Goal: Browse casually

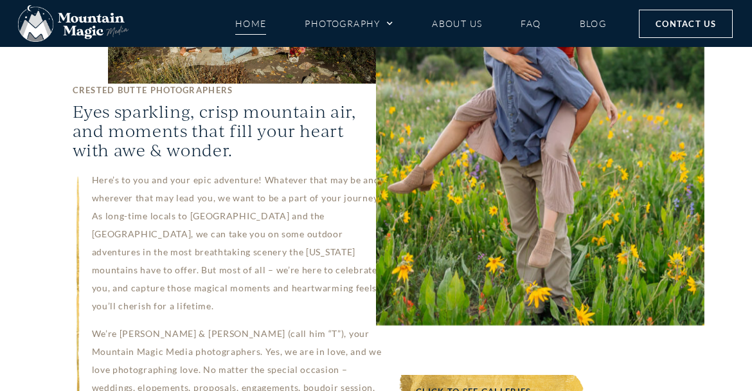
click at [460, 384] on span "Click to see galleries→" at bounding box center [478, 391] width 125 height 15
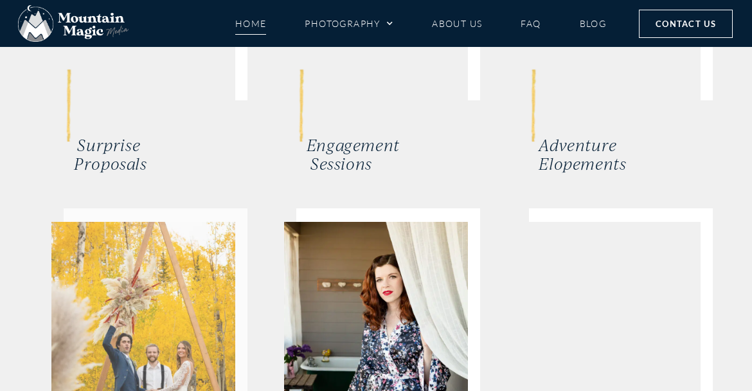
scroll to position [2767, 0]
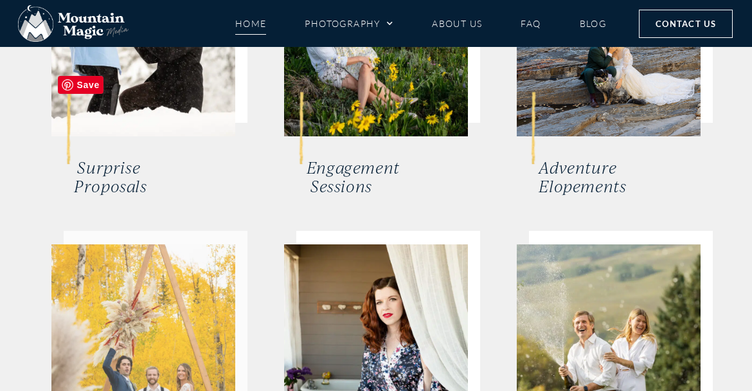
click at [120, 244] on img at bounding box center [143, 367] width 184 height 246
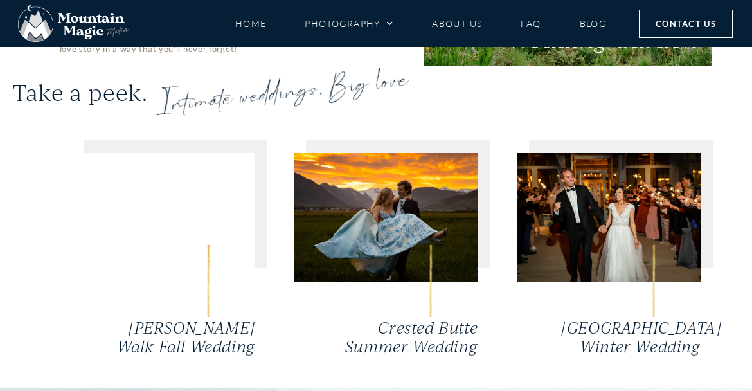
scroll to position [2834, 0]
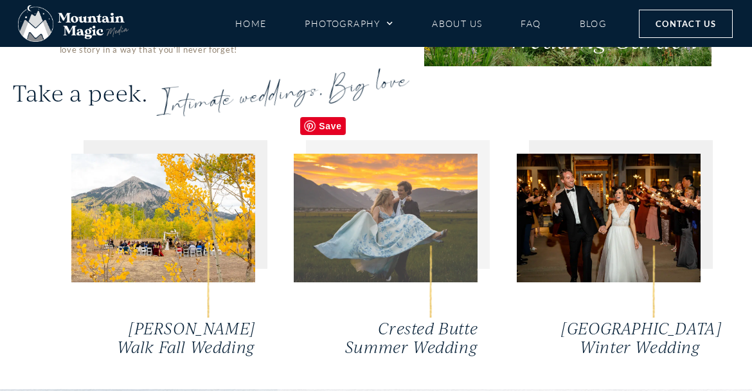
click at [415, 163] on img at bounding box center [386, 218] width 184 height 129
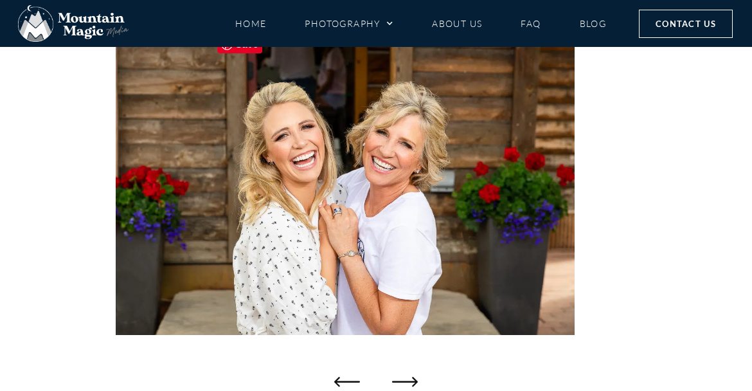
scroll to position [194, 0]
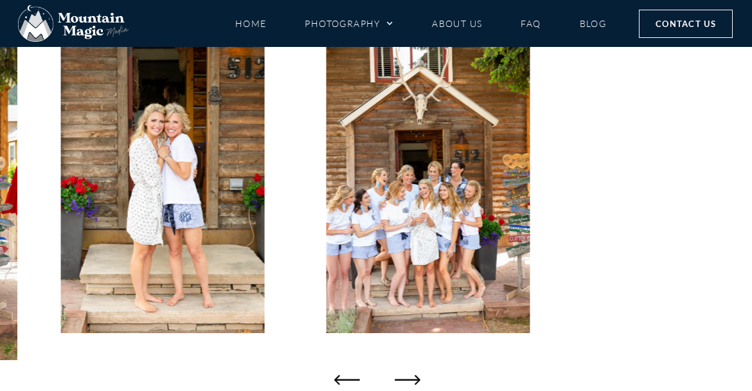
click at [404, 375] on icon "Next slide" at bounding box center [408, 379] width 26 height 26
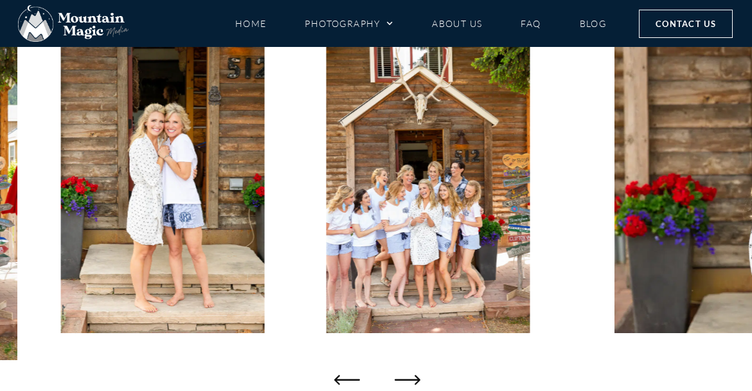
click at [404, 375] on icon "Next slide" at bounding box center [408, 379] width 26 height 26
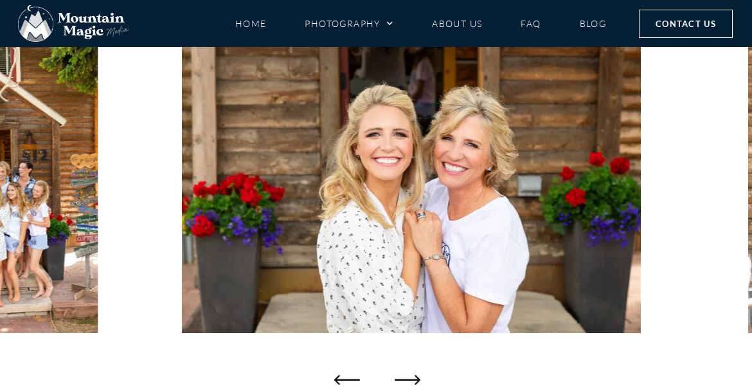
click at [404, 375] on icon "Next slide" at bounding box center [408, 379] width 26 height 26
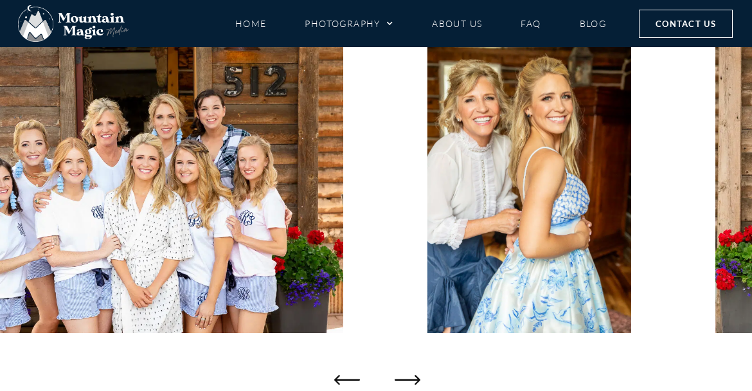
click at [404, 375] on icon "Next slide" at bounding box center [408, 379] width 26 height 26
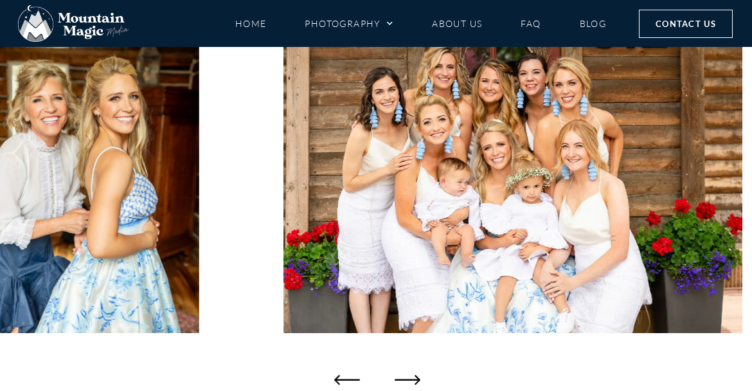
click at [404, 375] on icon "Next slide" at bounding box center [408, 379] width 26 height 26
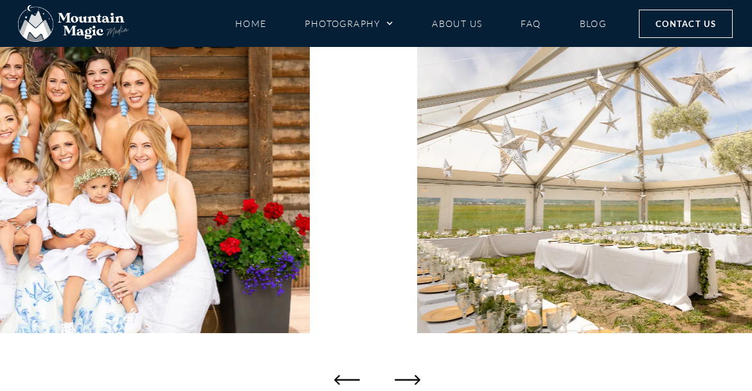
click at [404, 376] on icon "Next slide" at bounding box center [408, 379] width 26 height 26
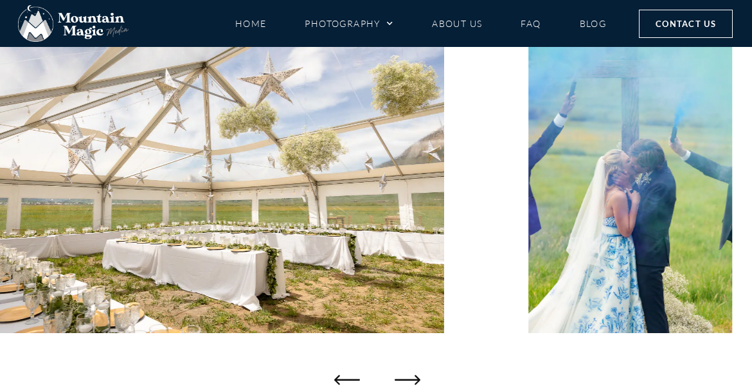
click at [404, 376] on icon "Next slide" at bounding box center [408, 379] width 26 height 26
